Goal: Check status: Check status

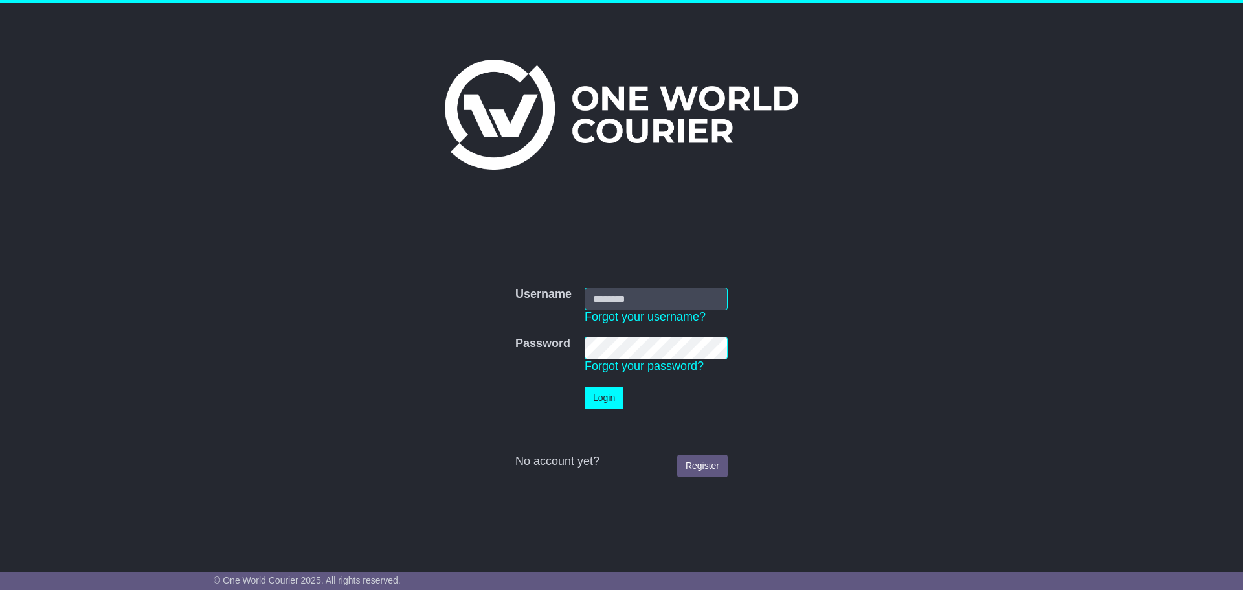
type input "**********"
click at [611, 403] on button "Login" at bounding box center [604, 398] width 39 height 23
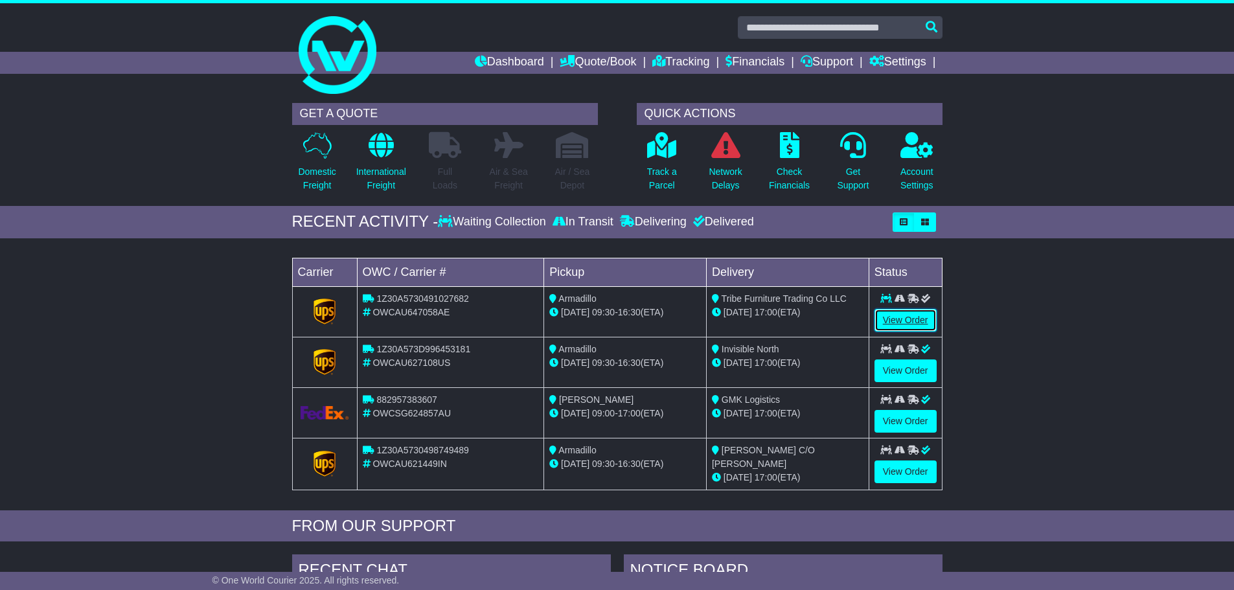
click at [919, 323] on link "View Order" at bounding box center [905, 320] width 62 height 23
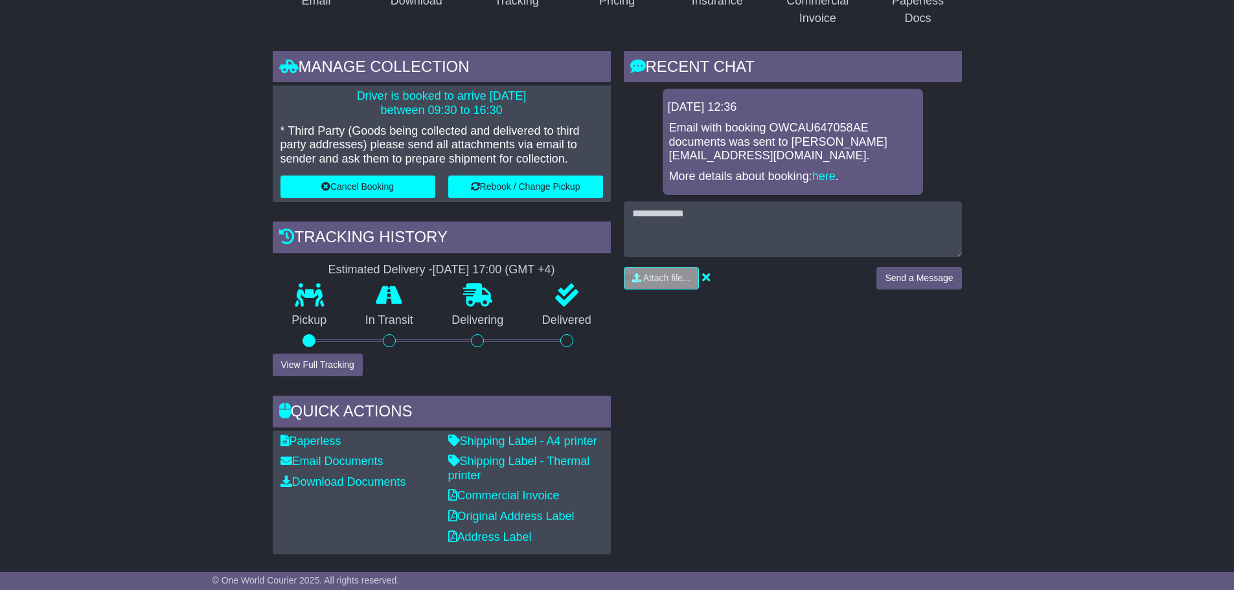
scroll to position [324, 0]
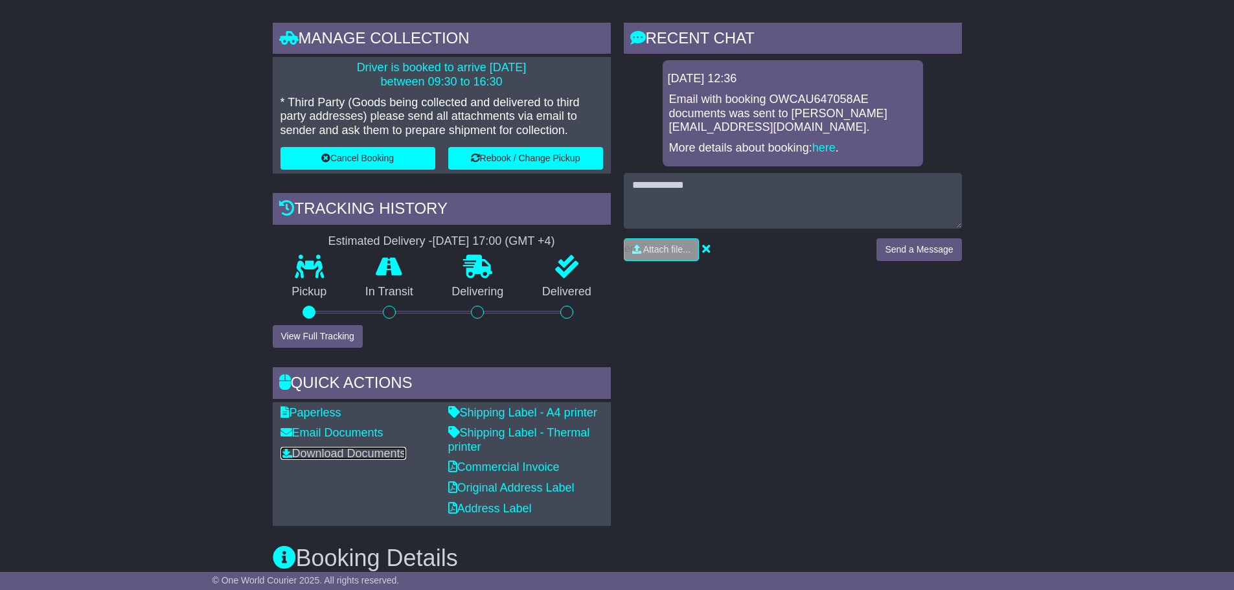
click at [317, 453] on link "Download Documents" at bounding box center [343, 453] width 126 height 13
click at [522, 463] on link "Commercial Invoice" at bounding box center [503, 466] width 111 height 13
